Goal: Register for event/course

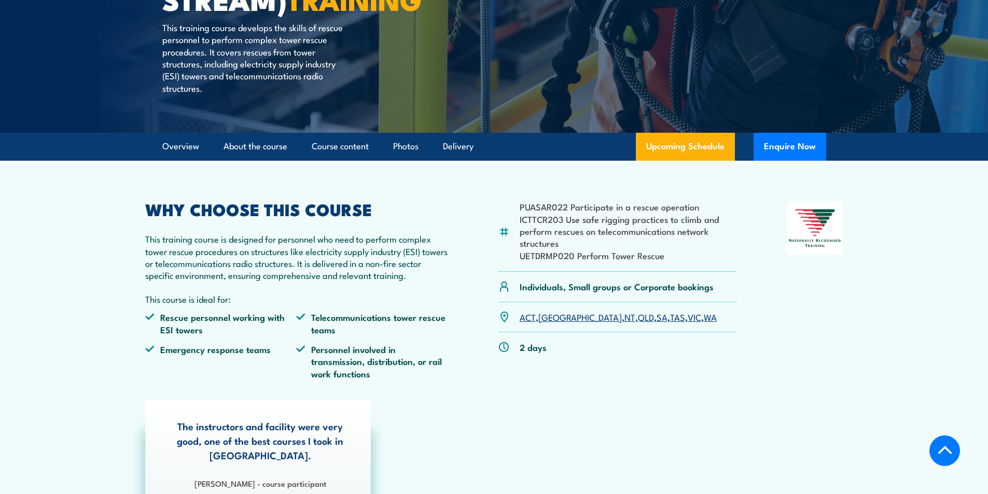
scroll to position [259, 0]
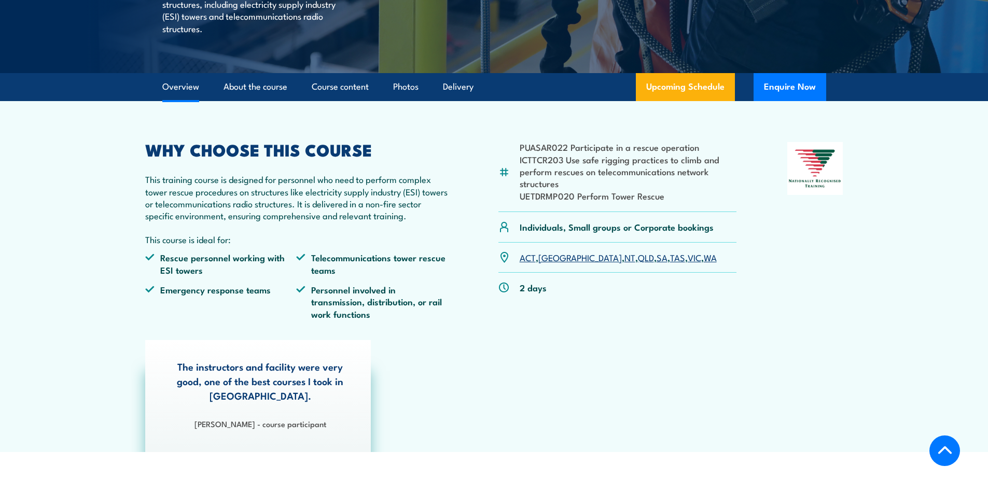
click at [556, 263] on link "[GEOGRAPHIC_DATA]" at bounding box center [579, 257] width 83 height 12
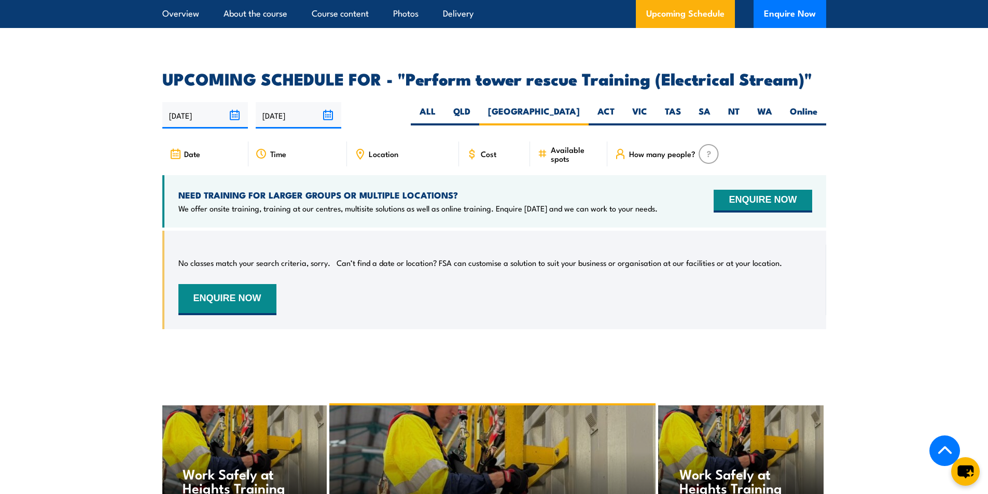
scroll to position [1705, 0]
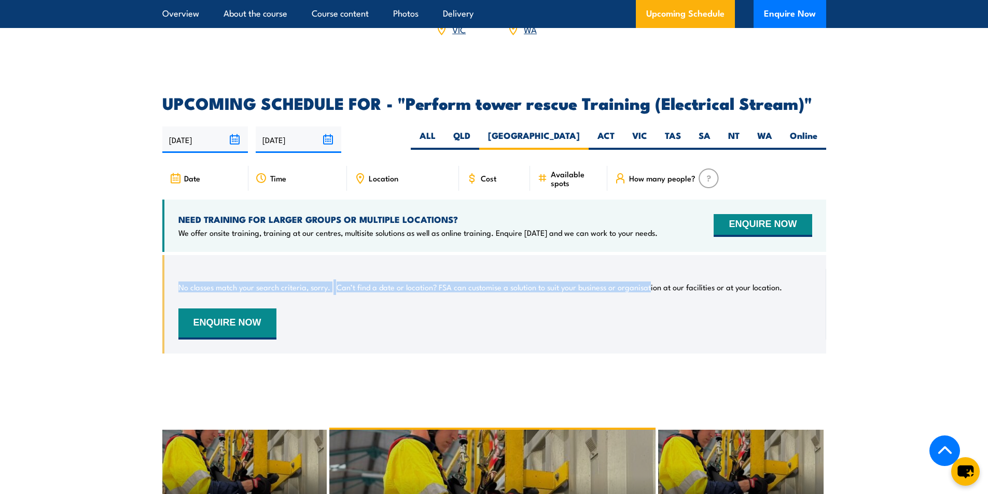
drag, startPoint x: 377, startPoint y: 289, endPoint x: 651, endPoint y: 295, distance: 273.3
click at [650, 295] on div "No classes match your search criteria, sorry. Can’t find a date or location? FS…" at bounding box center [495, 304] width 634 height 71
click at [528, 350] on div "No classes match your search criteria, sorry. Can’t find a date or location? FS…" at bounding box center [494, 304] width 664 height 99
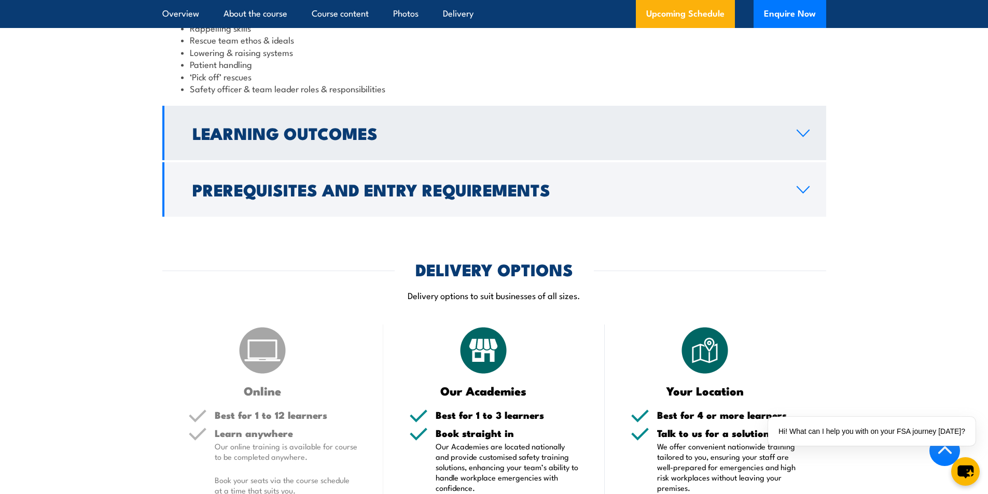
scroll to position [1083, 0]
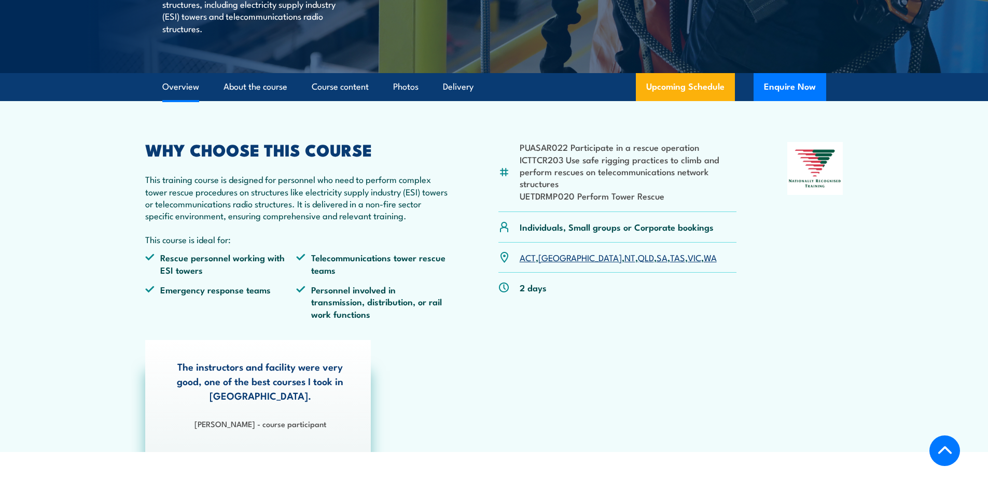
click at [494, 403] on div "The instructors and facility were very good, one of the best courses I took in …" at bounding box center [494, 396] width 708 height 112
click at [87, 271] on section "PUASAR022 Participate in a rescue operation ICTTCR203 Use safe rigging practice…" at bounding box center [494, 276] width 988 height 351
